Goal: Information Seeking & Learning: Find specific fact

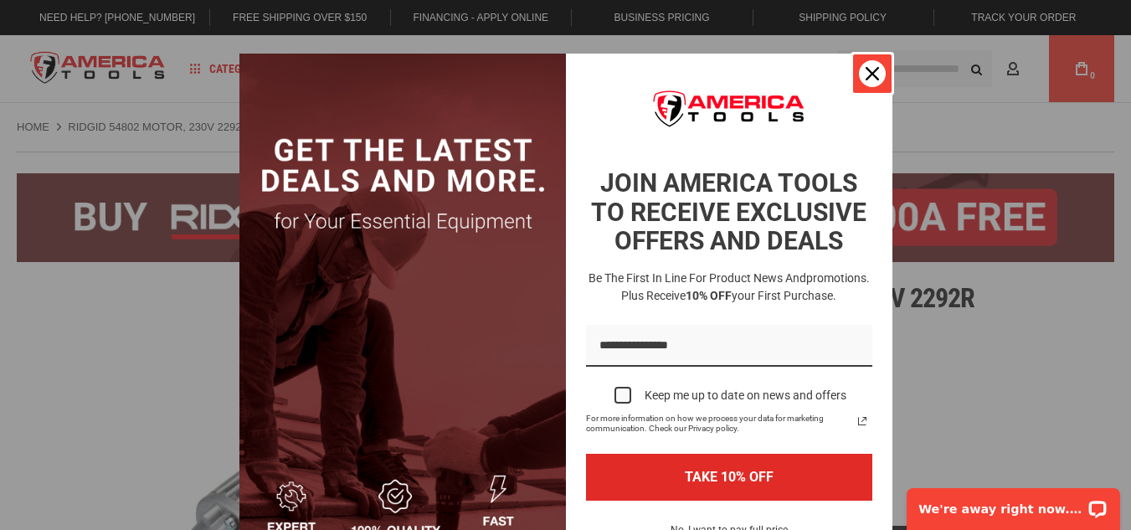
click at [866, 78] on icon "close icon" at bounding box center [872, 73] width 13 height 13
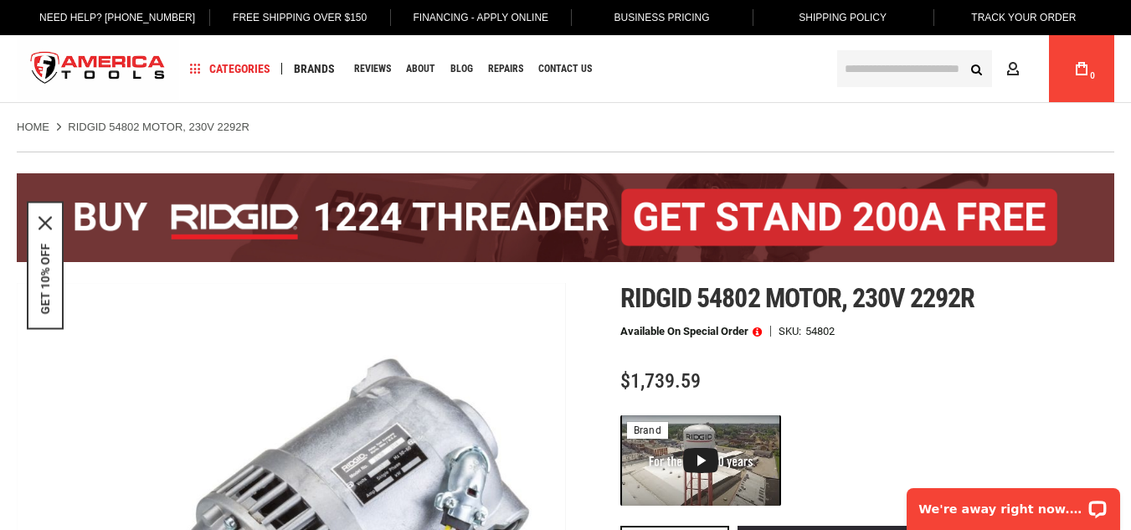
click at [708, 298] on span "Ridgid 54802 motor, 230v 2292r" at bounding box center [797, 298] width 354 height 32
copy span "54802"
click at [878, 301] on span "Ridgid 54802 motor, 230v 2292r" at bounding box center [797, 298] width 354 height 32
click at [679, 373] on span "$1,739.59" at bounding box center [660, 380] width 80 height 23
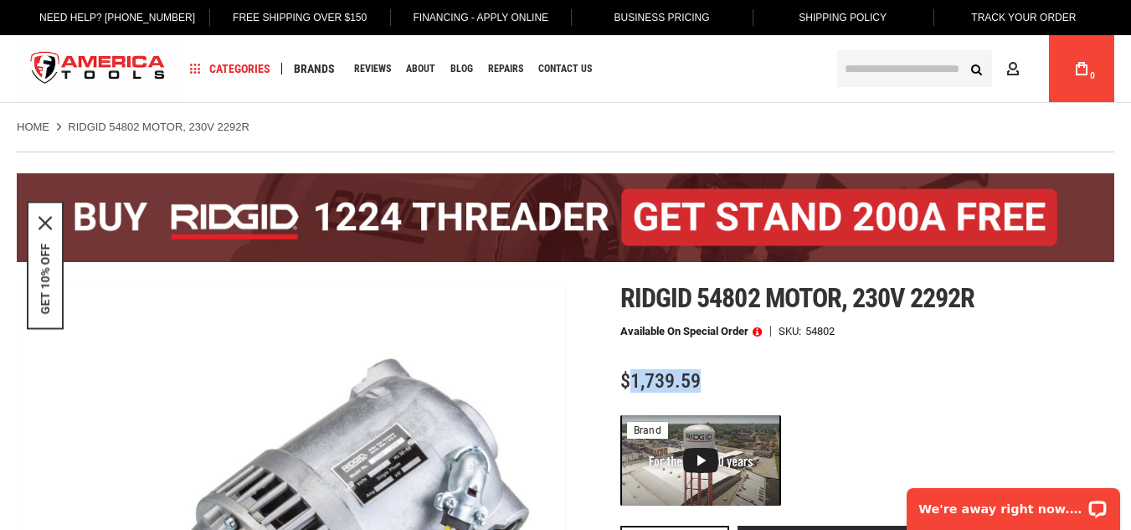
click at [679, 373] on span "$1,739.59" at bounding box center [660, 380] width 80 height 23
copy span "1,739.59"
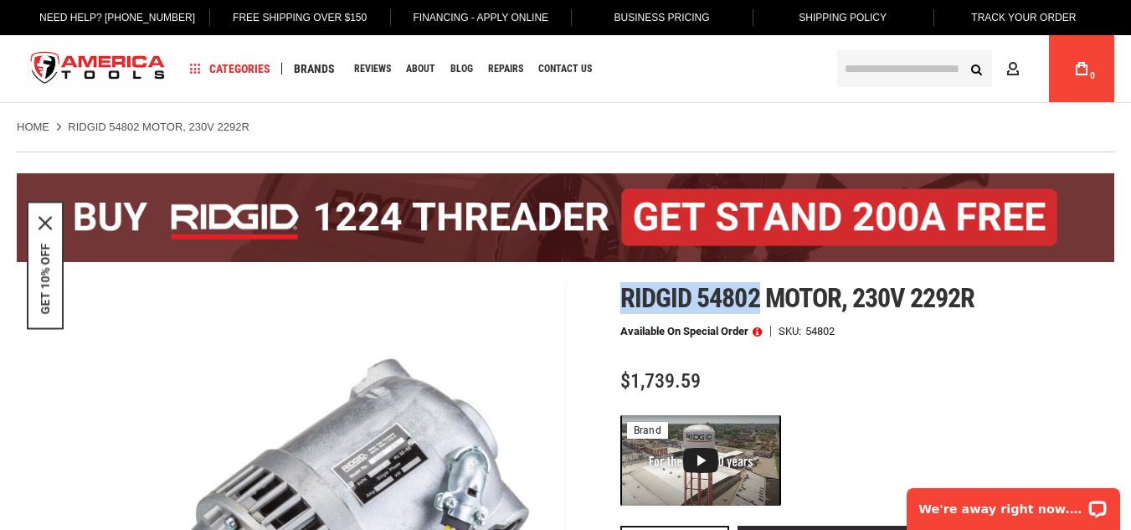
drag, startPoint x: 626, startPoint y: 302, endPoint x: 762, endPoint y: 310, distance: 136.7
click at [762, 310] on span "Ridgid 54802 motor, 230v 2292r" at bounding box center [797, 298] width 354 height 32
copy span "Ridgid 54802"
click at [827, 292] on span "Ridgid 54802 motor, 230v 2292r" at bounding box center [797, 298] width 354 height 32
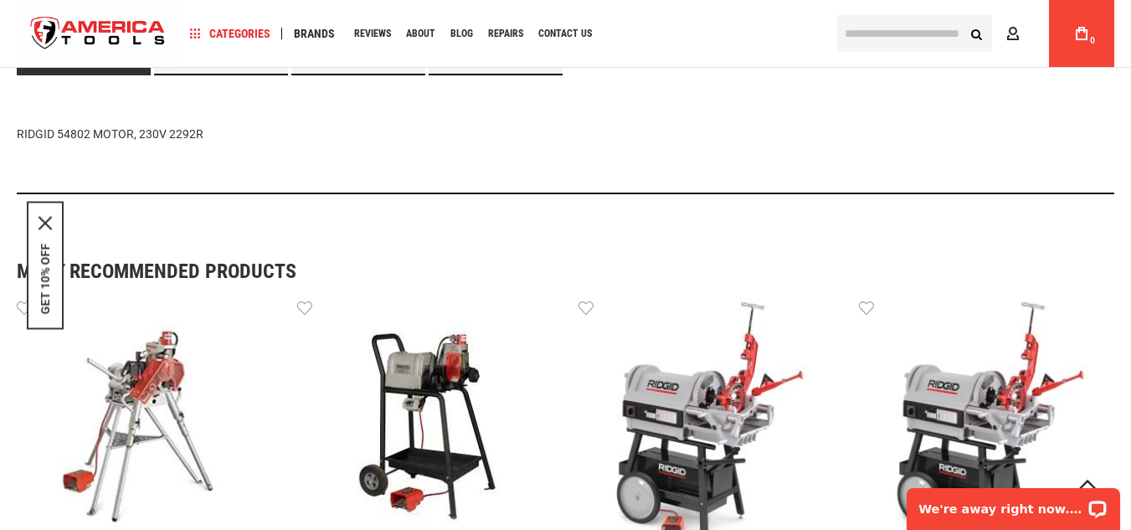
scroll to position [921, 0]
